Goal: Task Accomplishment & Management: Manage account settings

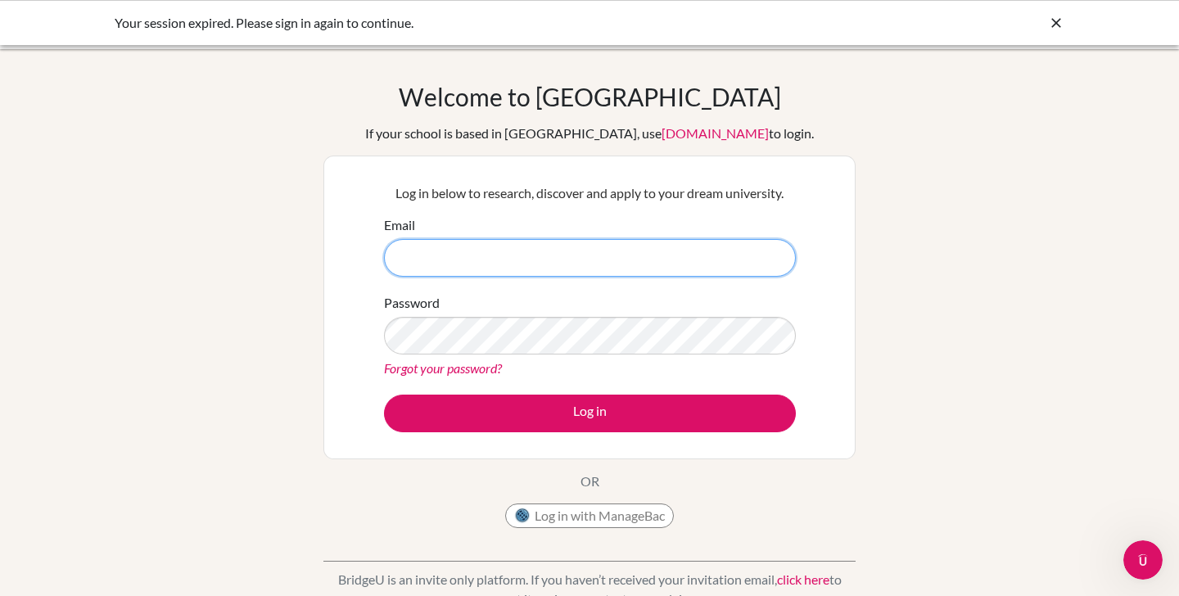
type input "[EMAIL_ADDRESS][DOMAIN_NAME]"
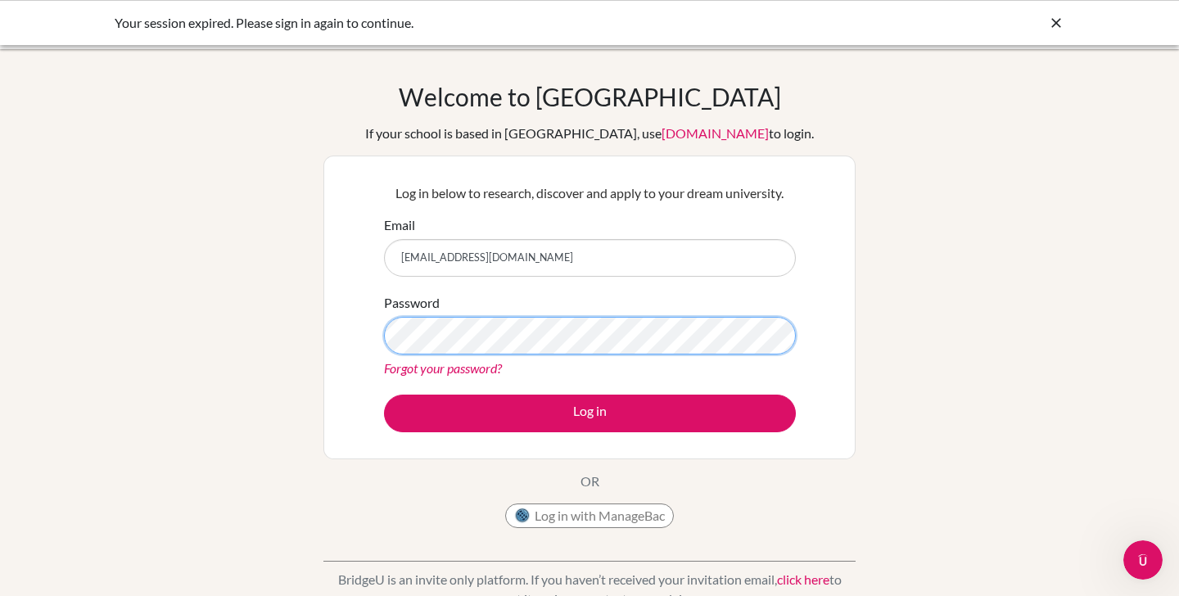
click at [589, 413] on button "Log in" at bounding box center [590, 414] width 412 height 38
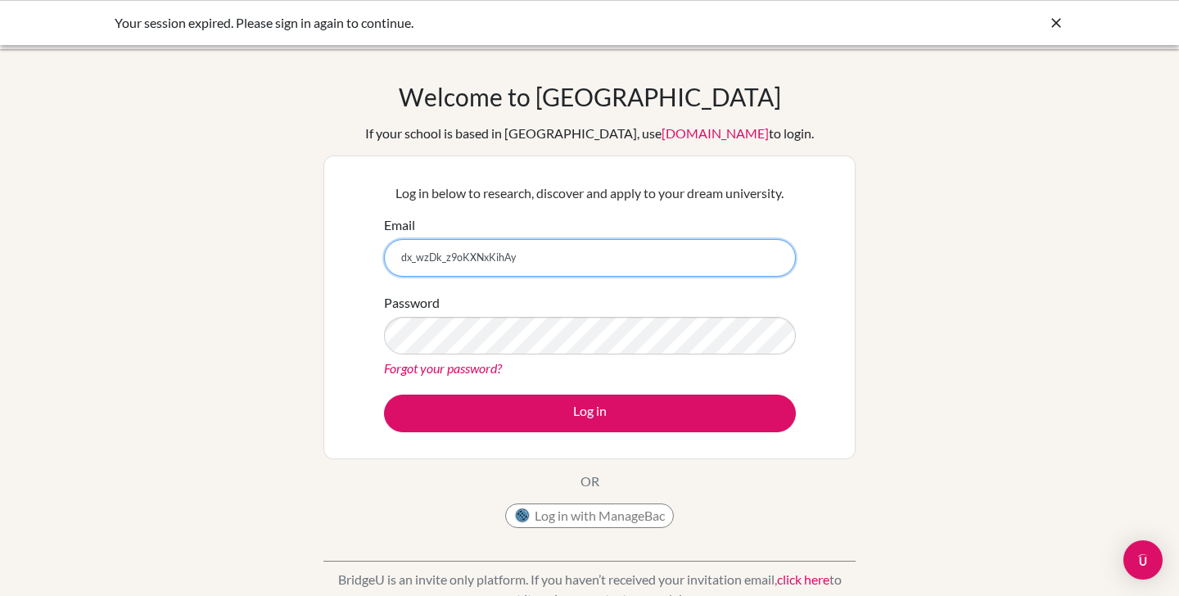
drag, startPoint x: 532, startPoint y: 253, endPoint x: 342, endPoint y: 254, distance: 189.9
click at [342, 254] on div "Log in below to research, discover and apply to your dream university. Email dx…" at bounding box center [589, 308] width 532 height 304
click at [765, 255] on input "dx_wzDk_z9oKXNxKihAy" at bounding box center [590, 258] width 412 height 38
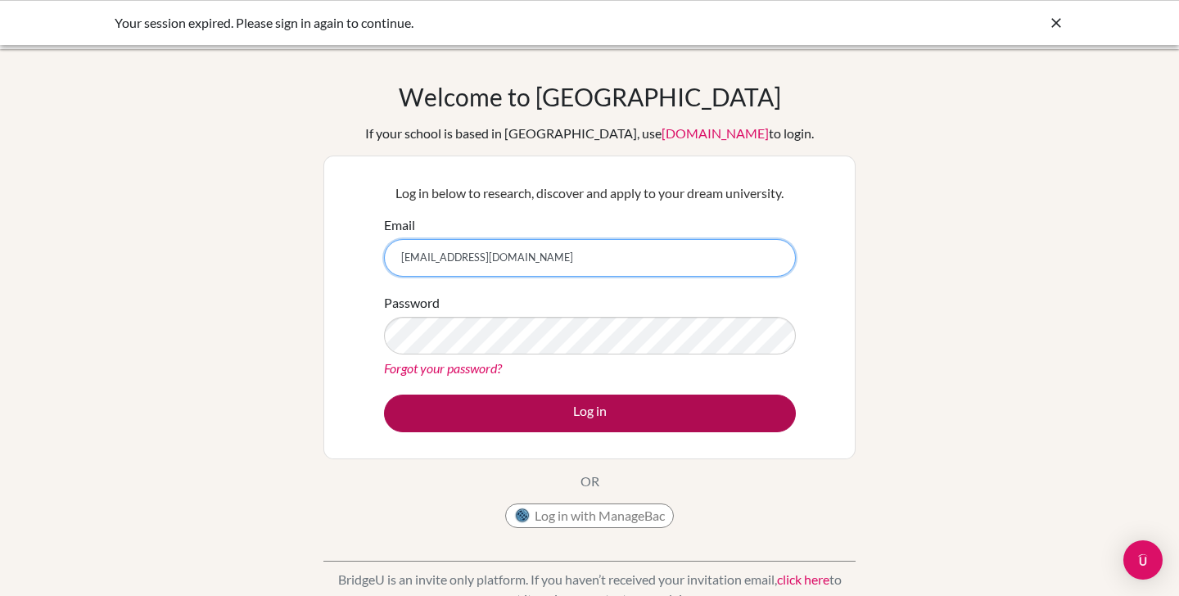
type input "[EMAIL_ADDRESS][DOMAIN_NAME]"
click at [646, 409] on button "Log in" at bounding box center [590, 414] width 412 height 38
click at [512, 424] on button "Log in" at bounding box center [590, 414] width 412 height 38
click at [608, 410] on button "Log in" at bounding box center [590, 414] width 412 height 38
